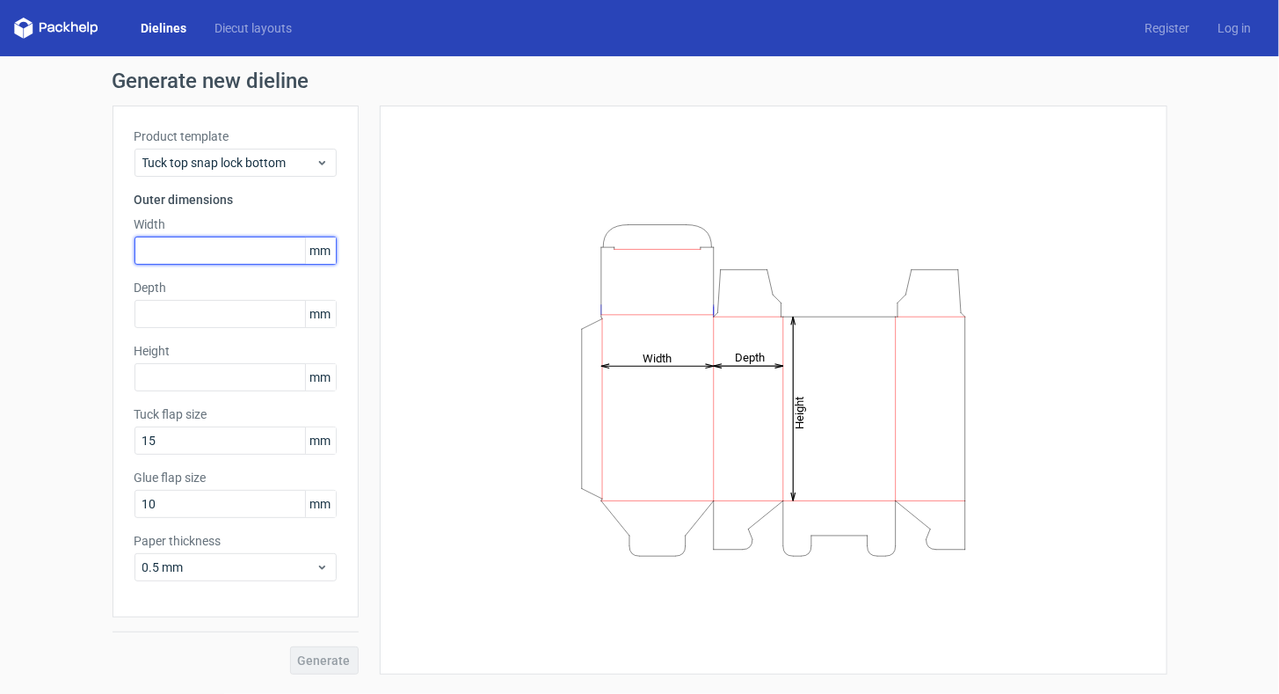
click at [179, 253] on input "text" at bounding box center [235, 250] width 202 height 28
click at [322, 250] on span "mm" at bounding box center [320, 250] width 31 height 26
click at [296, 165] on span "Tuck top snap lock bottom" at bounding box center [228, 163] width 173 height 18
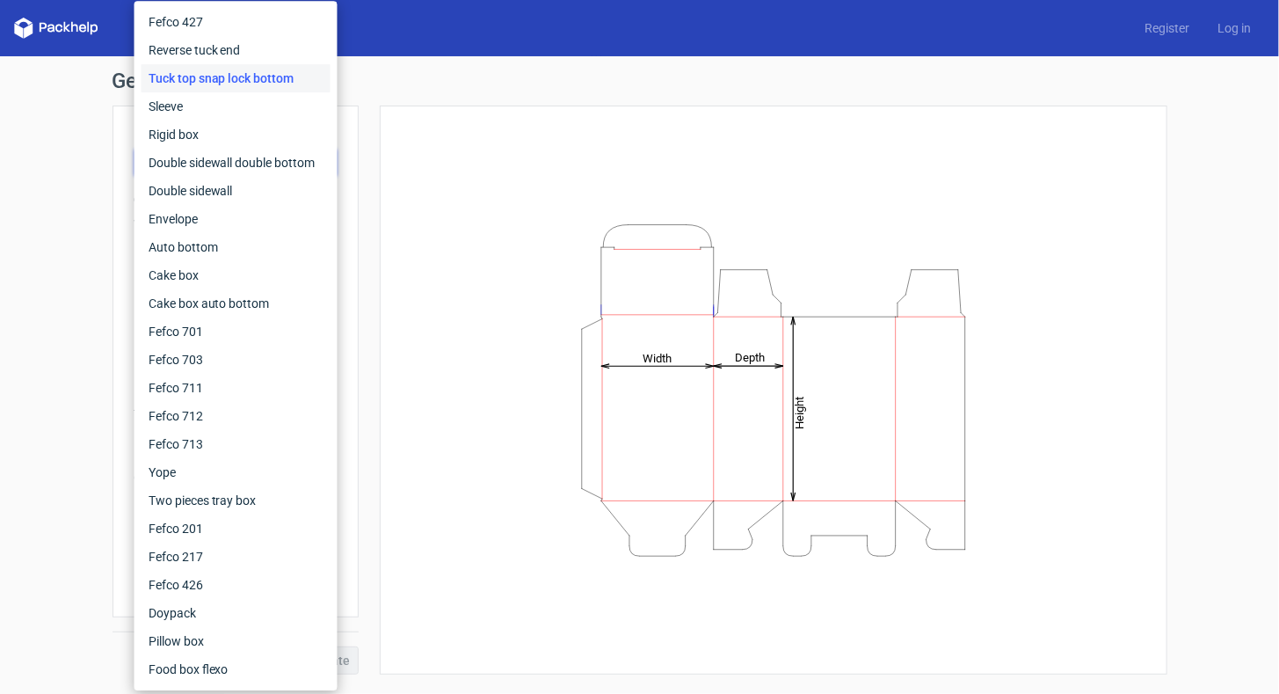
drag, startPoint x: 36, startPoint y: 199, endPoint x: 57, endPoint y: 219, distance: 29.2
click at [35, 200] on div "Generate new dieline Product template Tuck top snap lock bottom Outer dimension…" at bounding box center [639, 372] width 1279 height 632
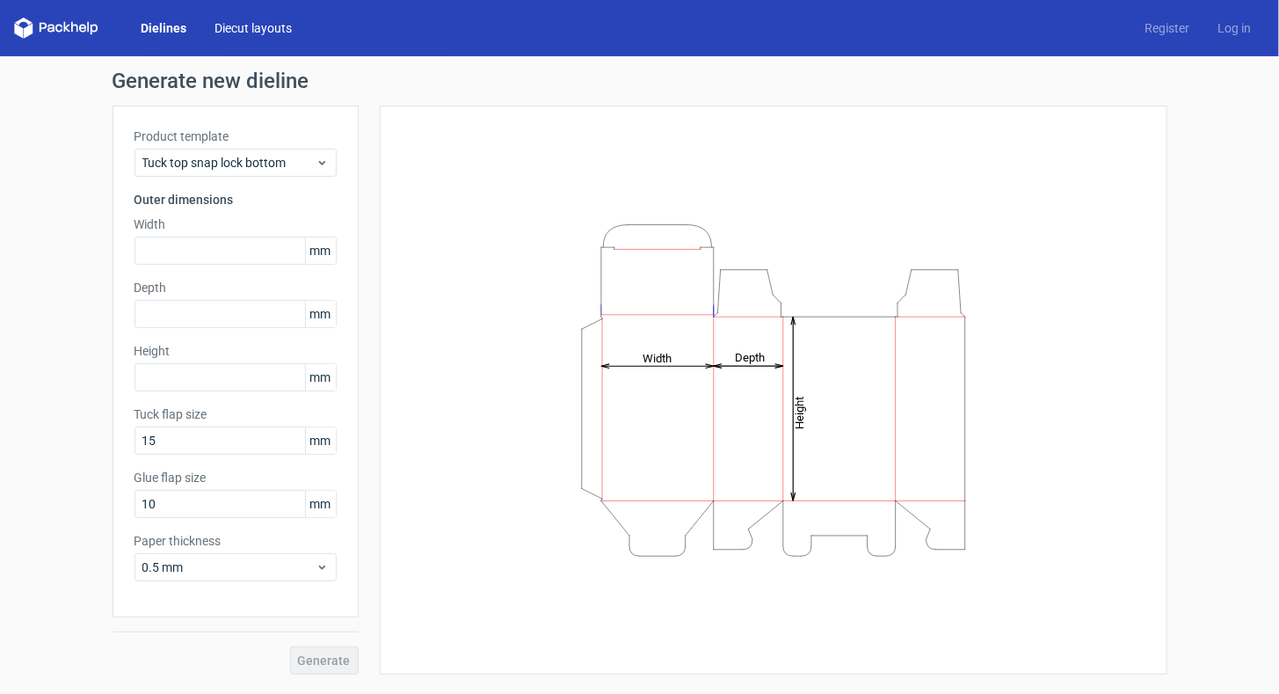
click at [252, 21] on link "Diecut layouts" at bounding box center [252, 28] width 105 height 18
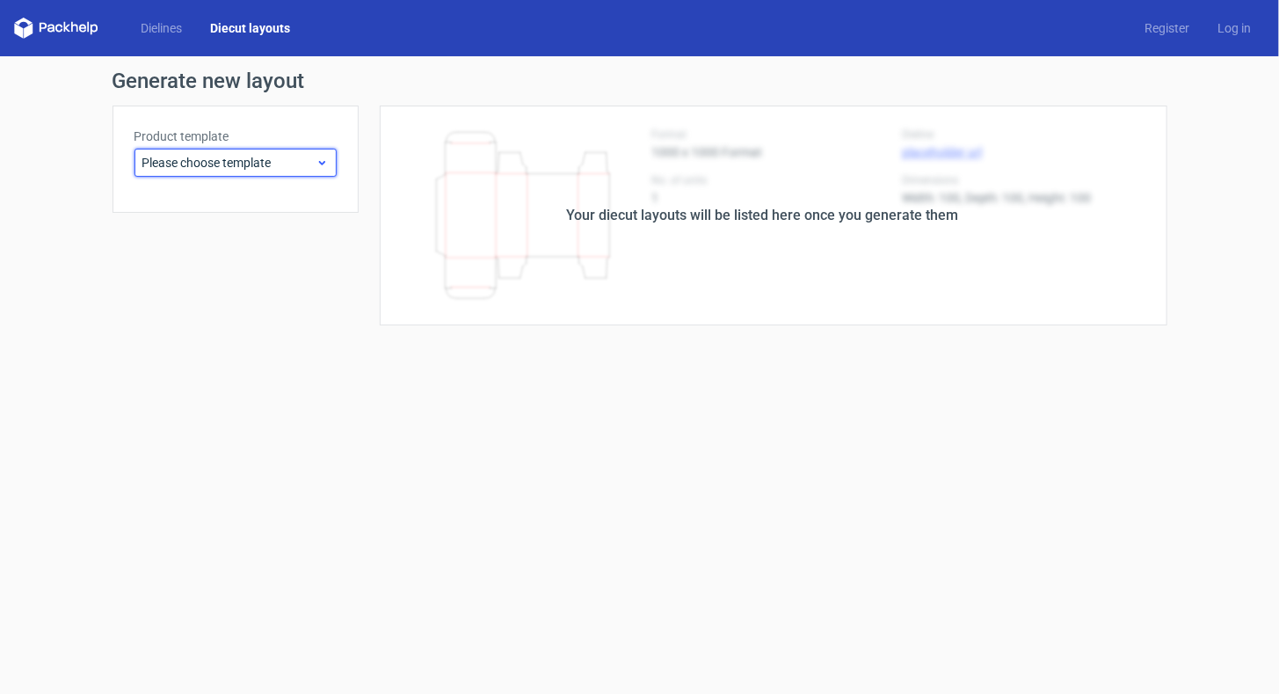
click at [247, 171] on span "Please choose template" at bounding box center [228, 163] width 173 height 18
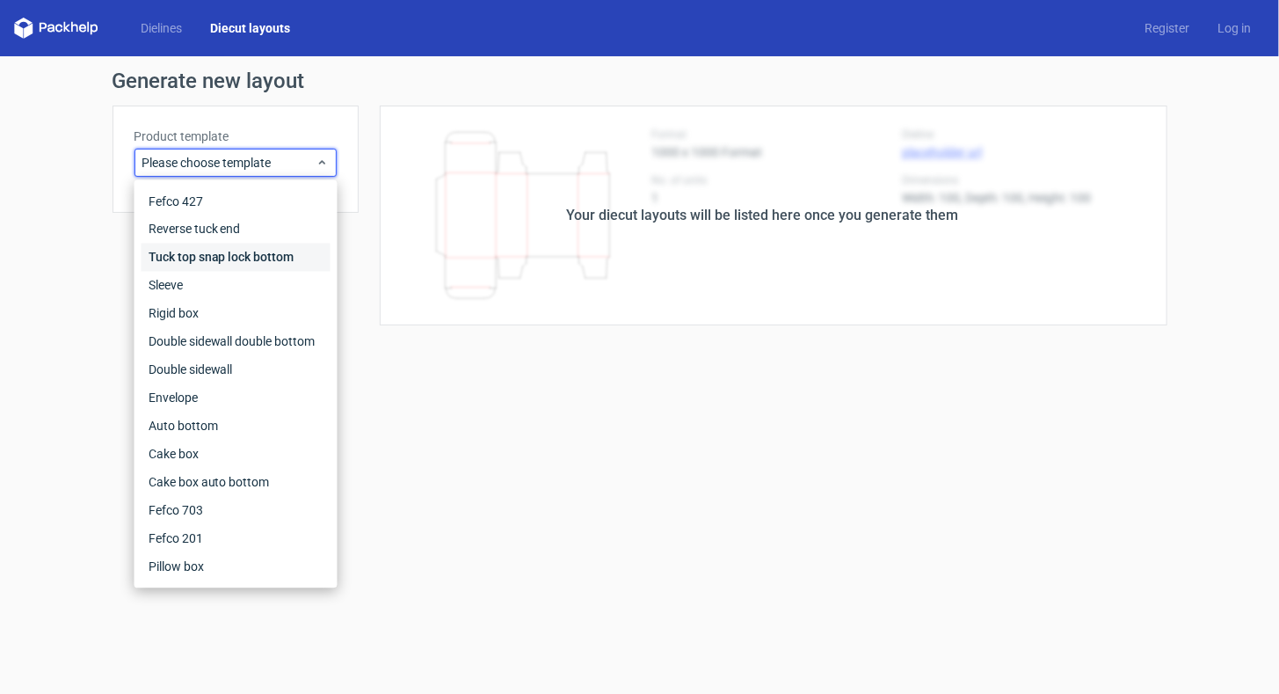
click at [197, 260] on div "Tuck top snap lock bottom" at bounding box center [236, 257] width 189 height 28
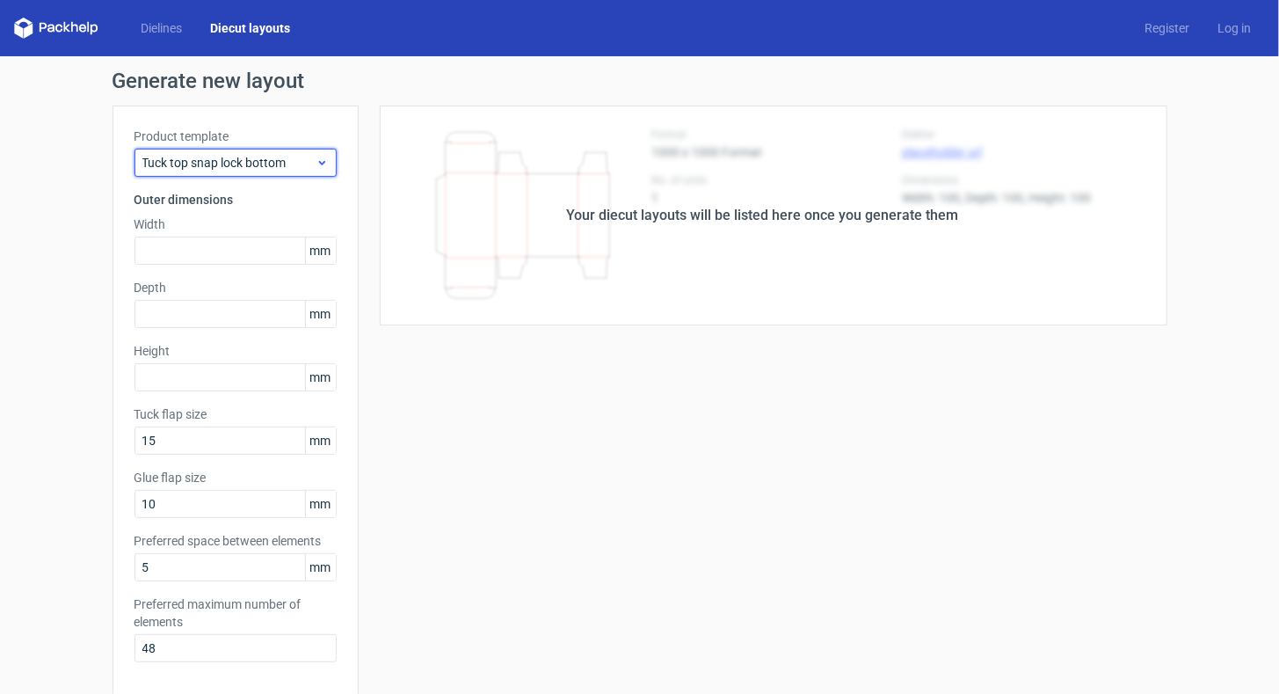
click at [242, 165] on span "Tuck top snap lock bottom" at bounding box center [228, 163] width 173 height 18
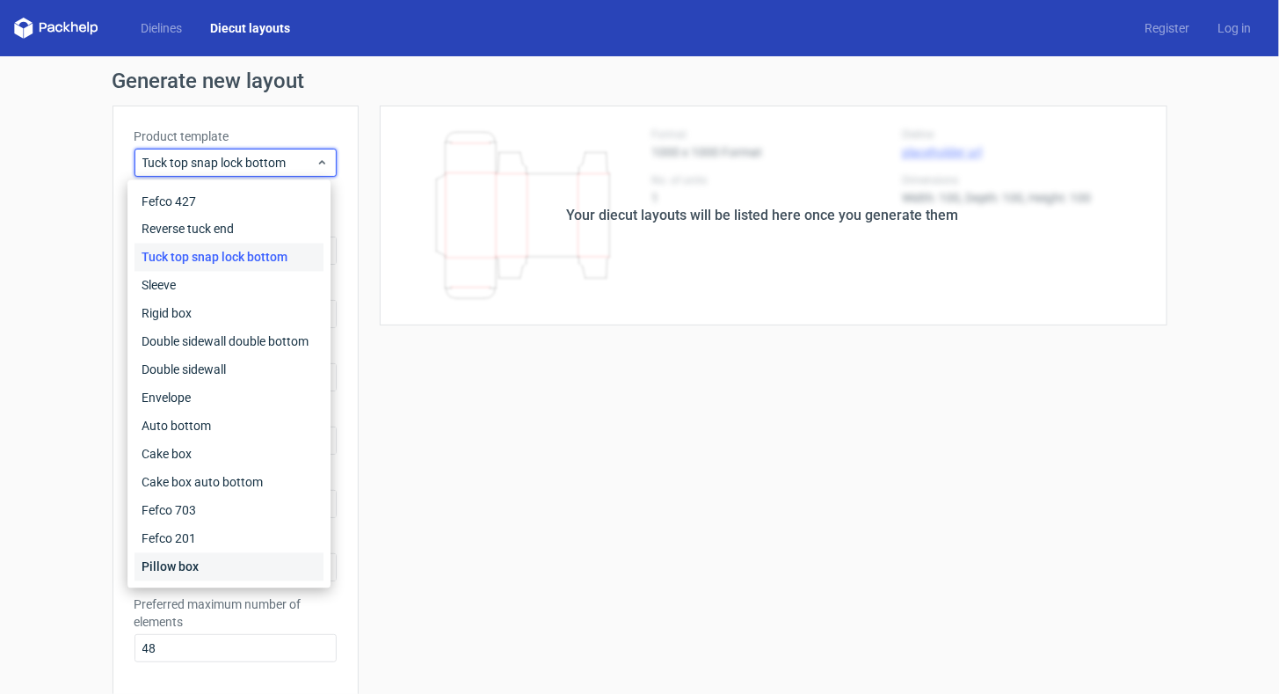
click at [212, 559] on div "Pillow box" at bounding box center [228, 567] width 189 height 28
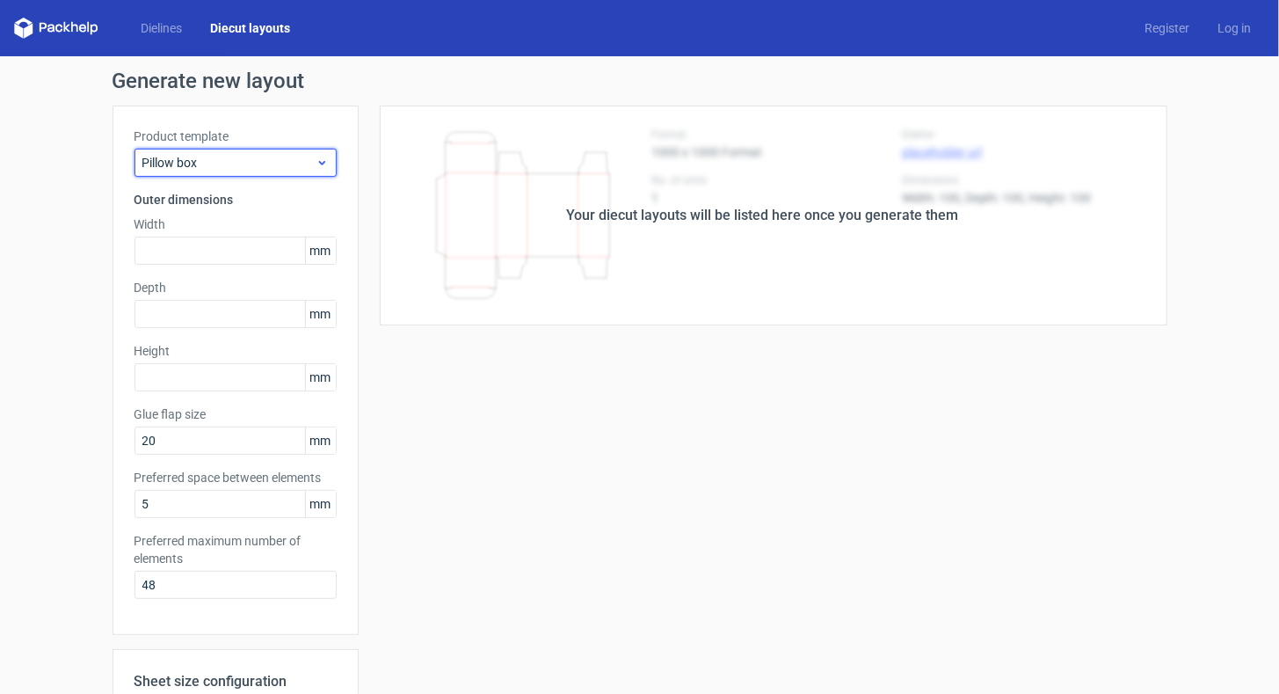
click at [176, 163] on span "Pillow box" at bounding box center [228, 163] width 173 height 18
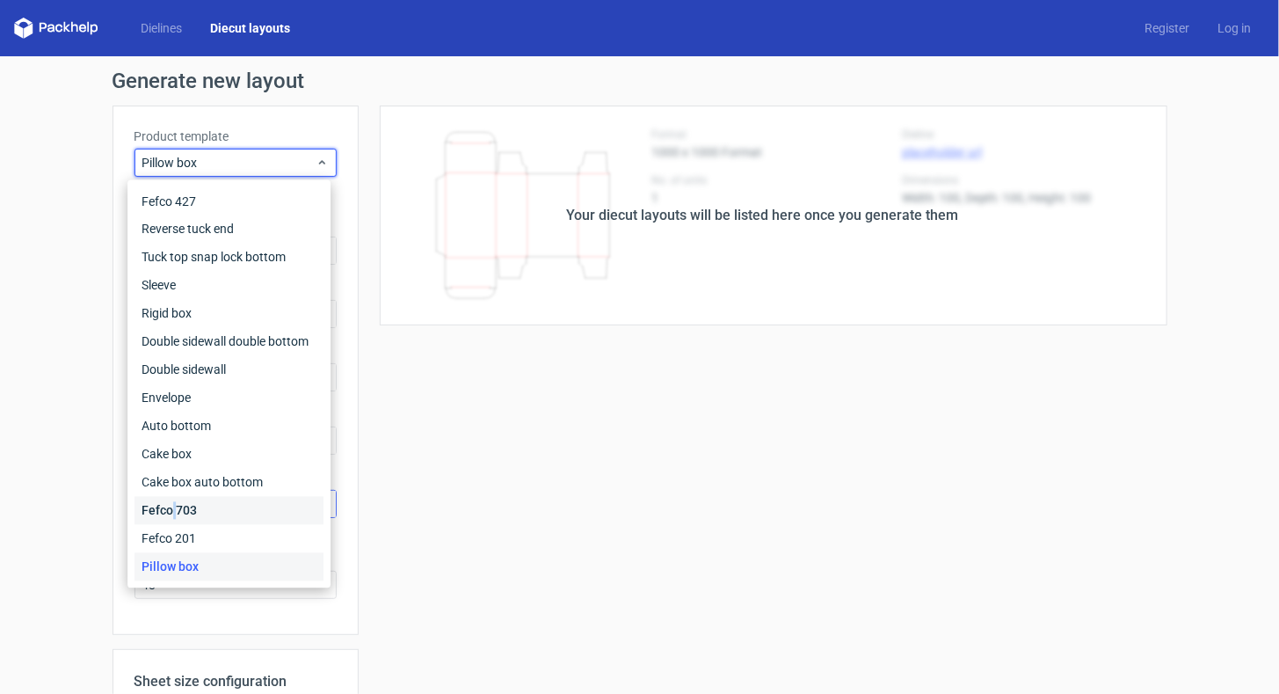
click at [173, 503] on div "Fefco 703" at bounding box center [228, 511] width 189 height 28
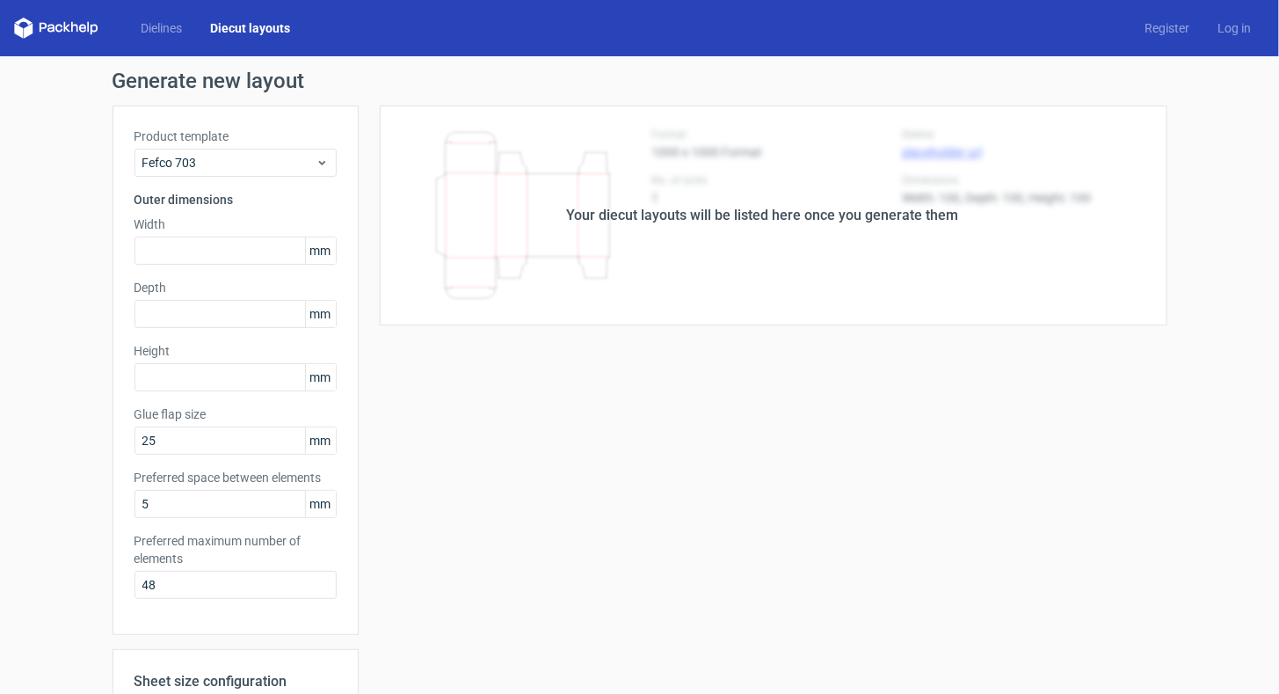
click at [195, 130] on label "Product template" at bounding box center [235, 136] width 202 height 18
click at [179, 33] on link "Dielines" at bounding box center [161, 28] width 69 height 18
